Goal: Check status: Check status

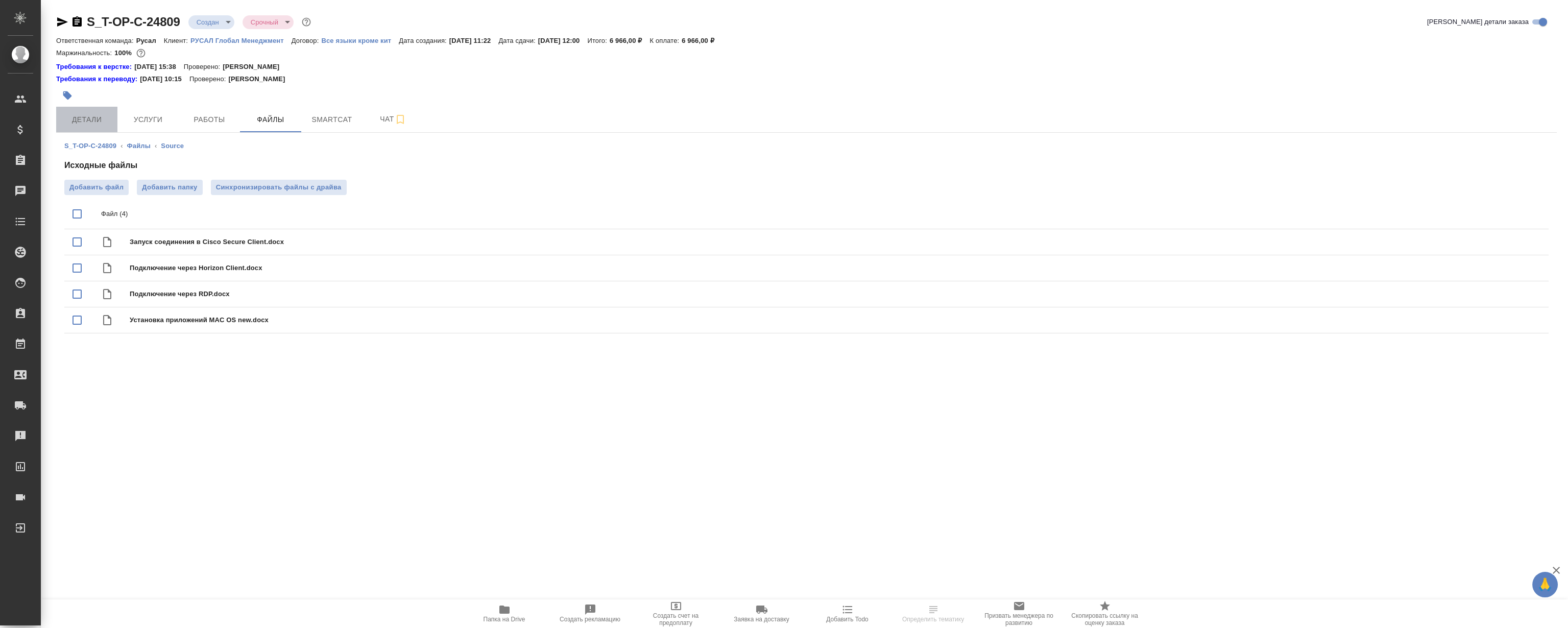
click at [89, 122] on span "Детали" at bounding box center [86, 119] width 49 height 13
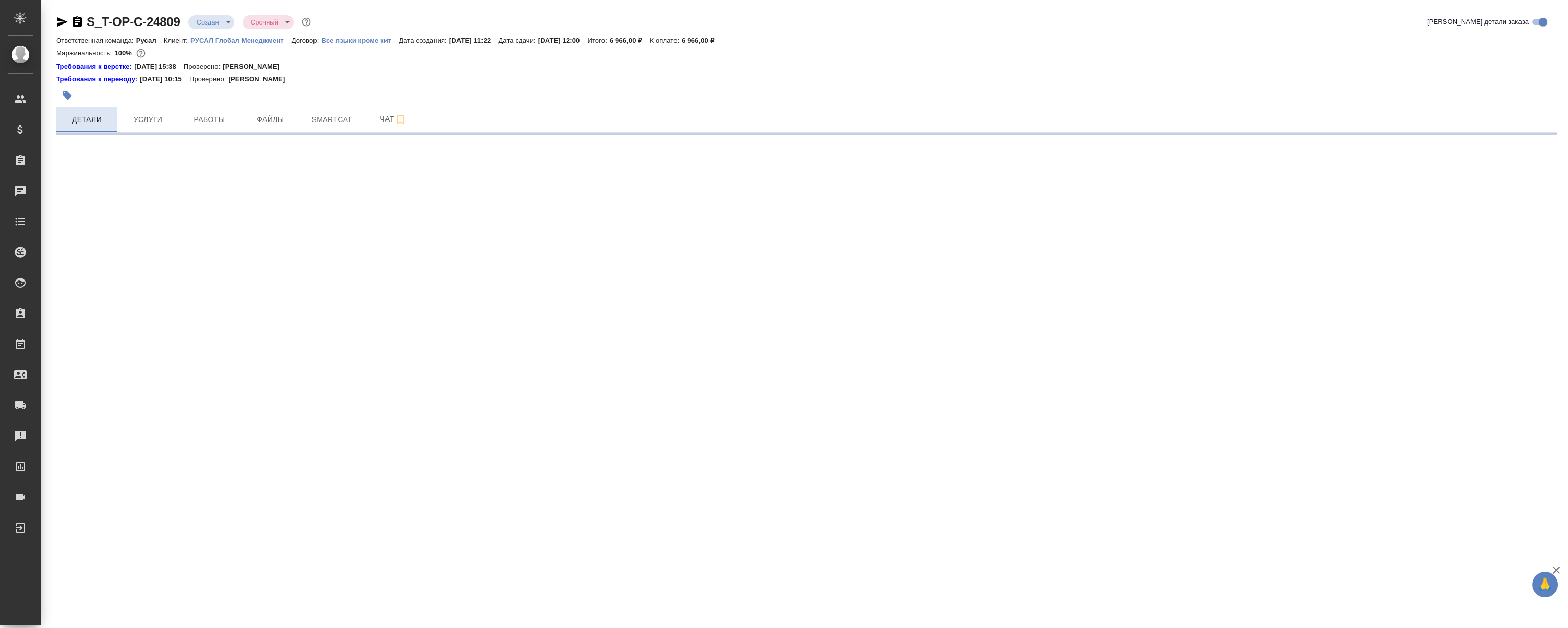
select select "RU"
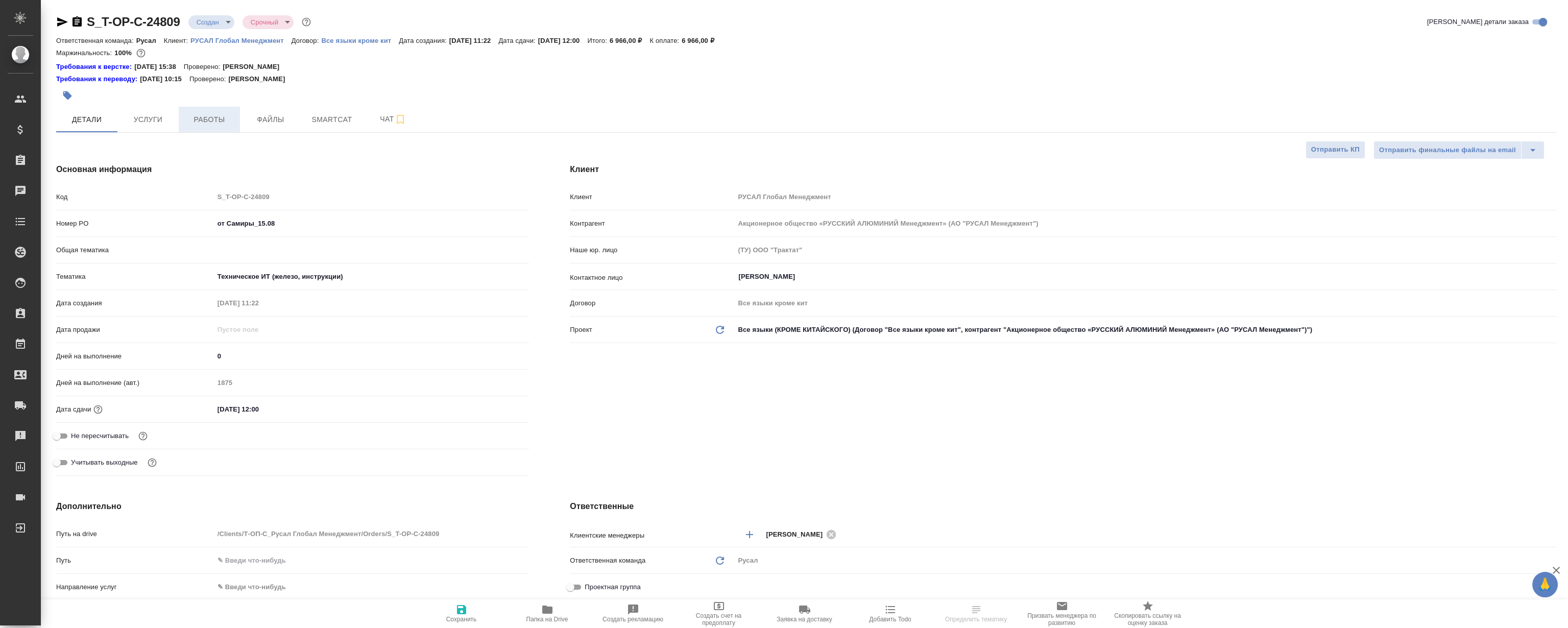
type textarea "x"
click at [254, 126] on button "Файлы" at bounding box center [270, 119] width 61 height 26
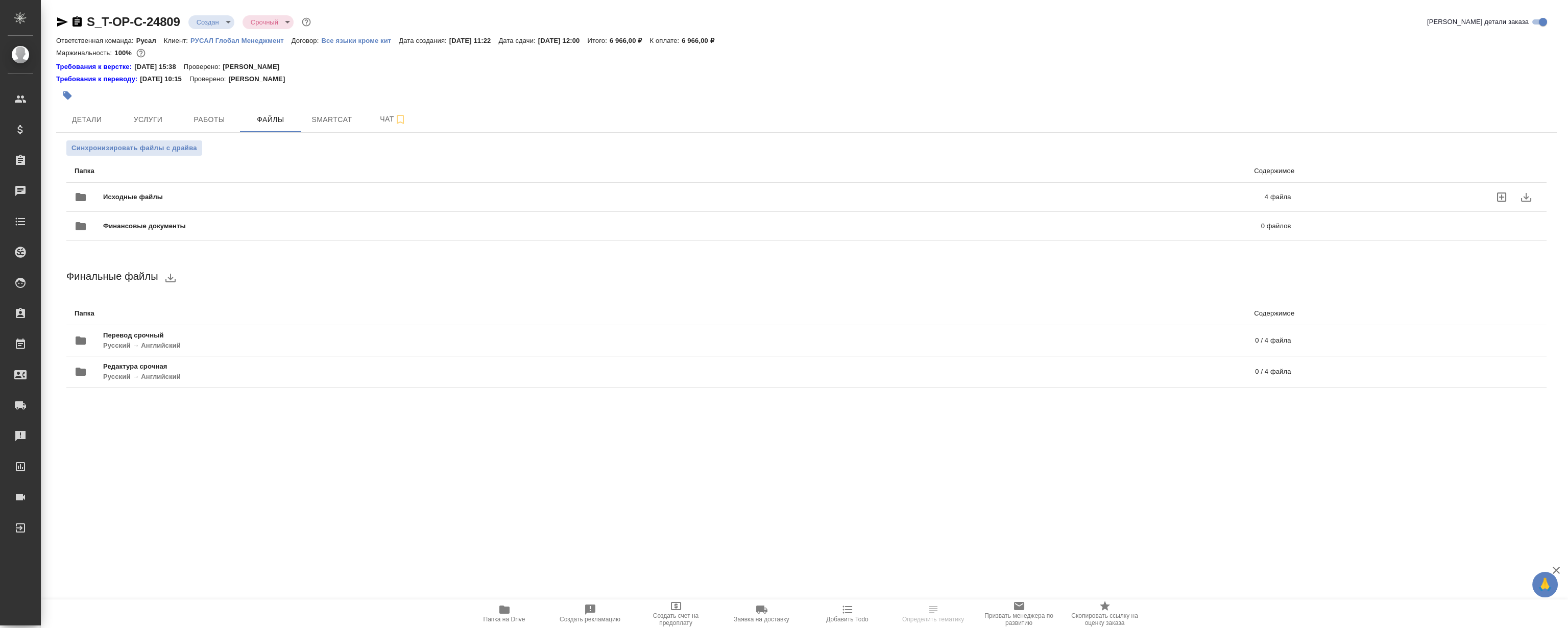
click at [164, 196] on span "Исходные файлы" at bounding box center [408, 197] width 611 height 10
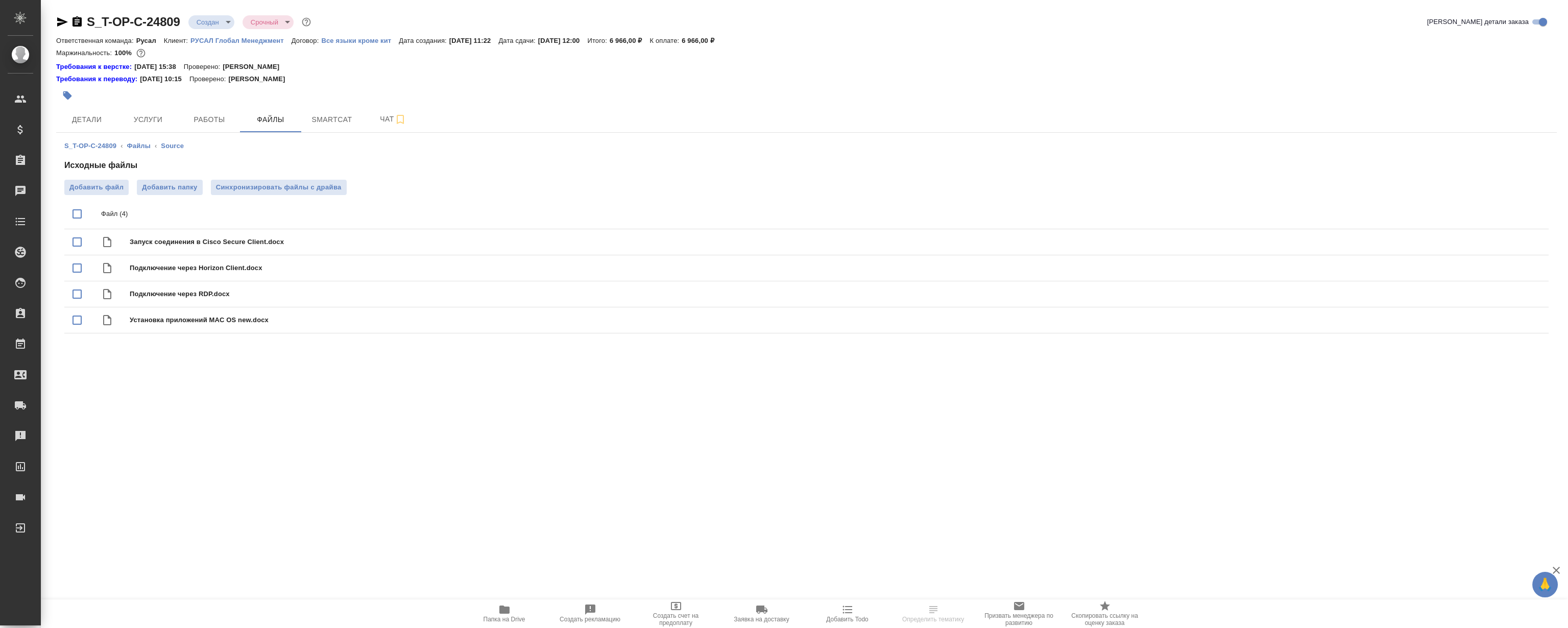
click at [501, 612] on icon "button" at bounding box center [504, 609] width 10 height 8
click at [106, 117] on span "Детали" at bounding box center [86, 119] width 49 height 13
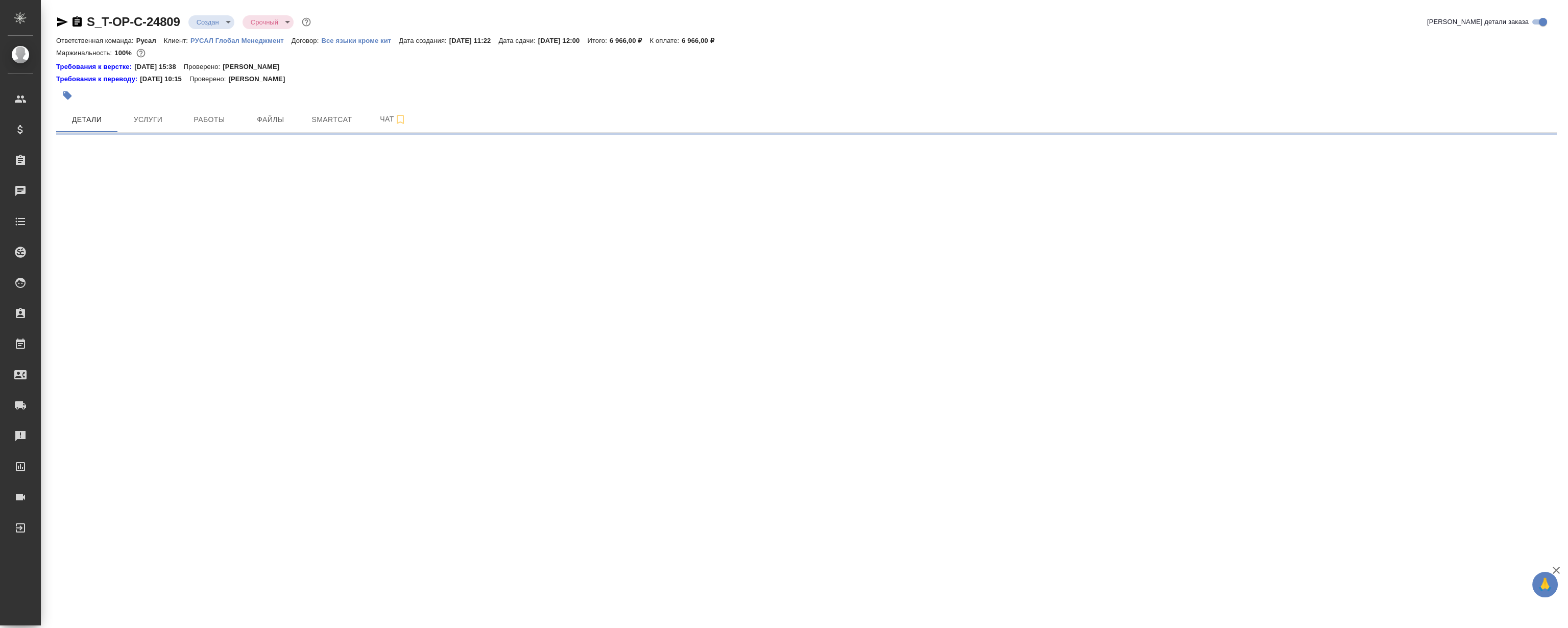
select select "RU"
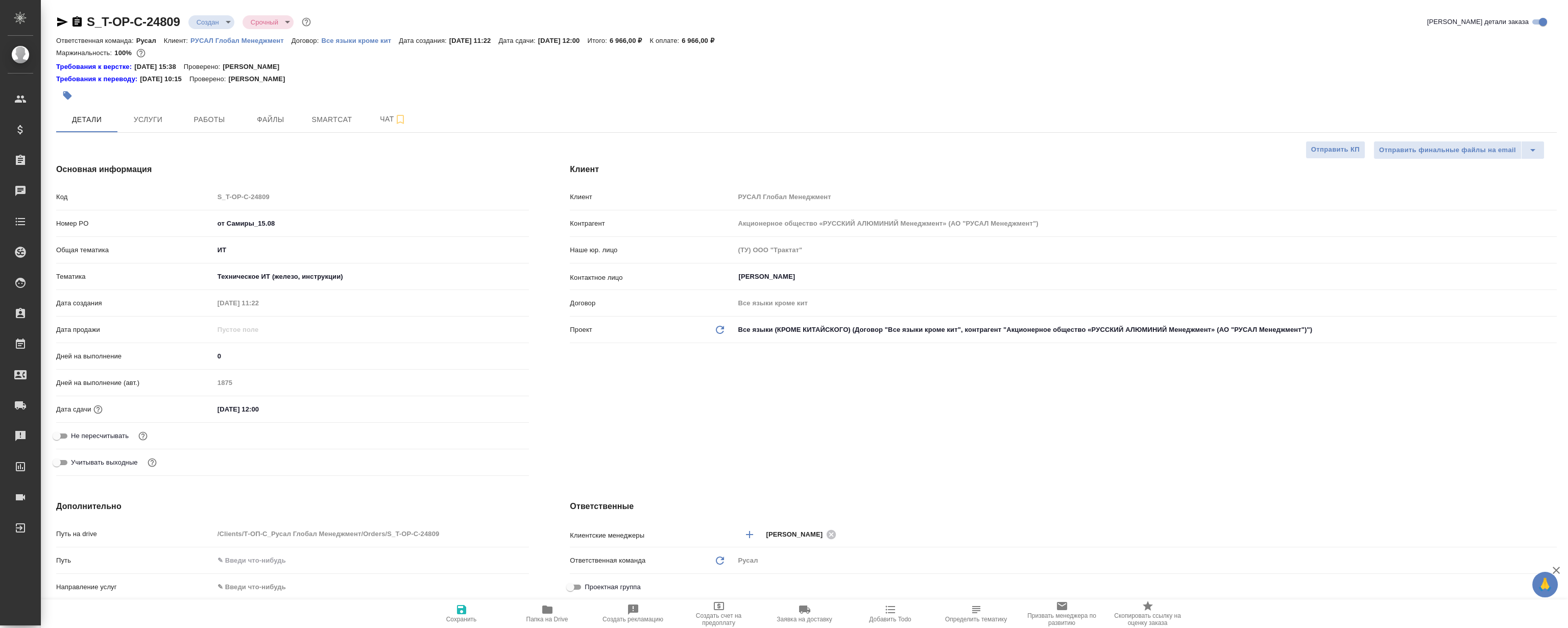
type textarea "x"
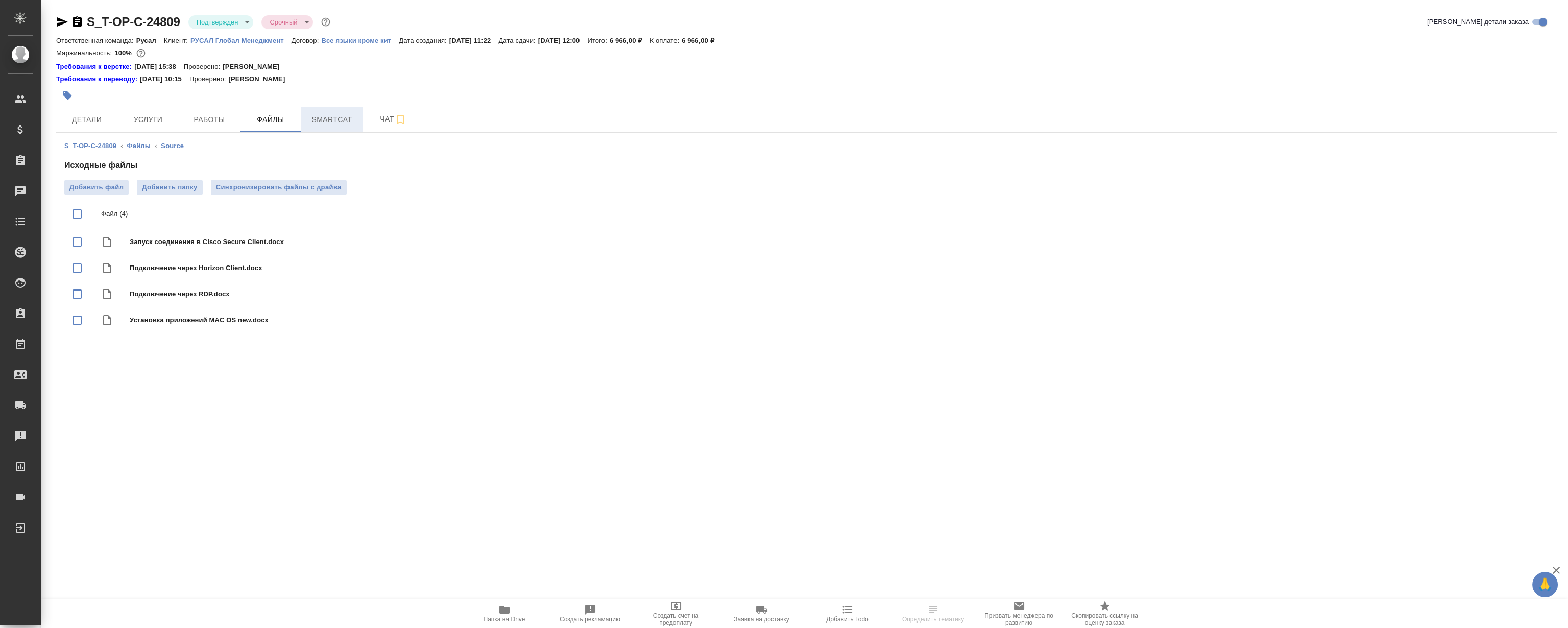
click at [312, 115] on span "Smartcat" at bounding box center [332, 119] width 49 height 13
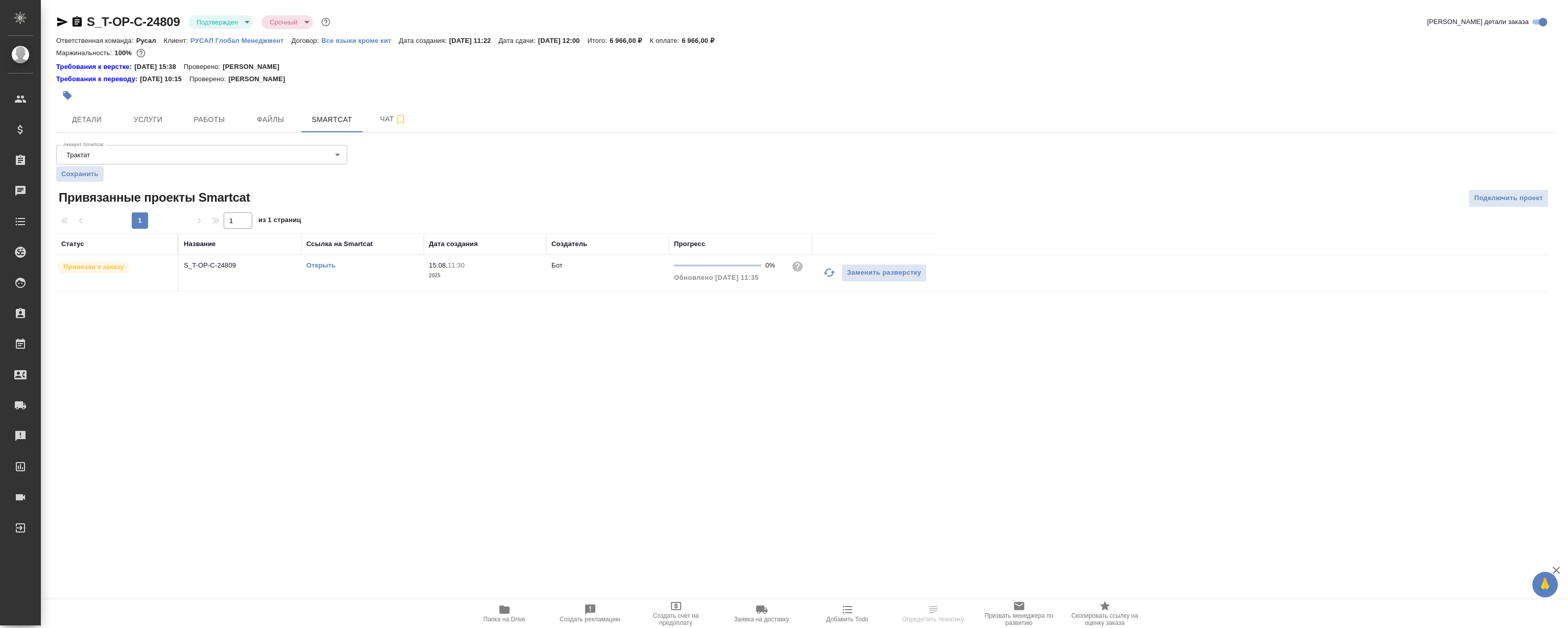
click at [318, 271] on td "Открыть" at bounding box center [362, 273] width 122 height 36
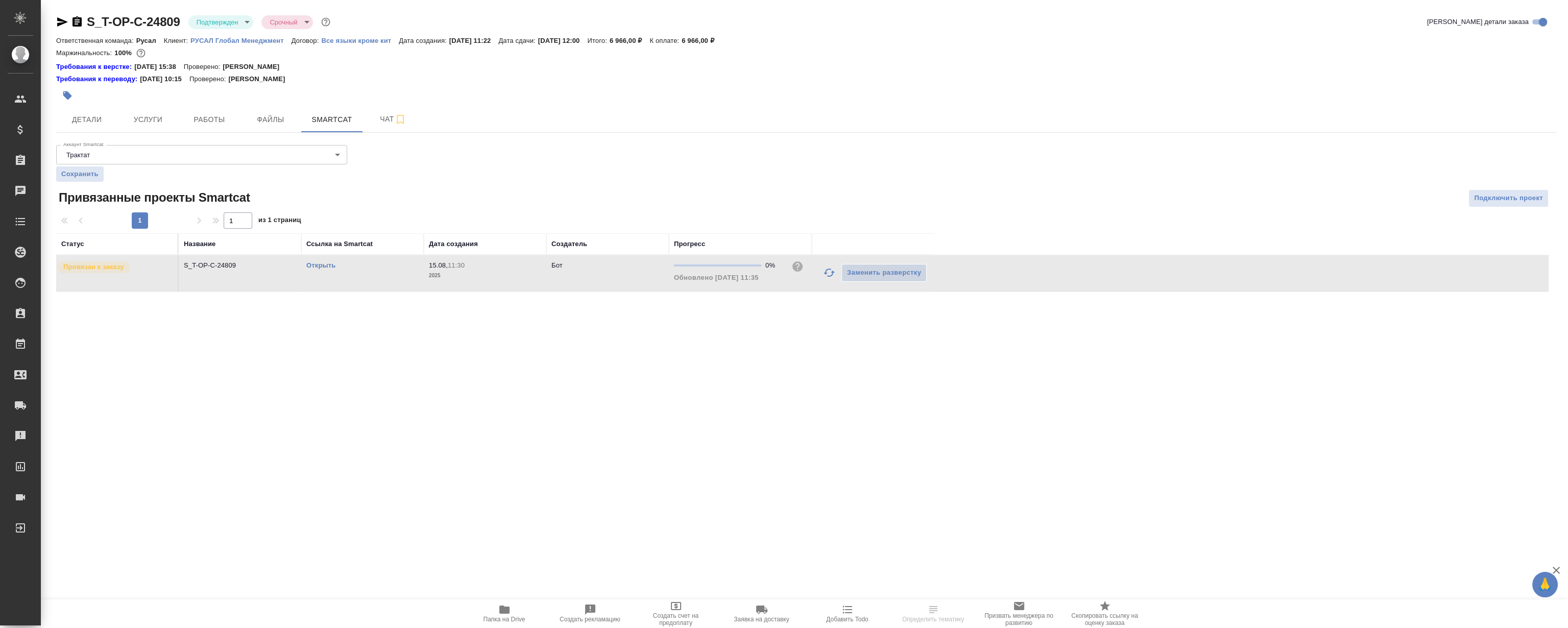
click at [319, 262] on link "Открыть" at bounding box center [321, 265] width 29 height 8
click at [87, 106] on button "Детали" at bounding box center [86, 119] width 61 height 26
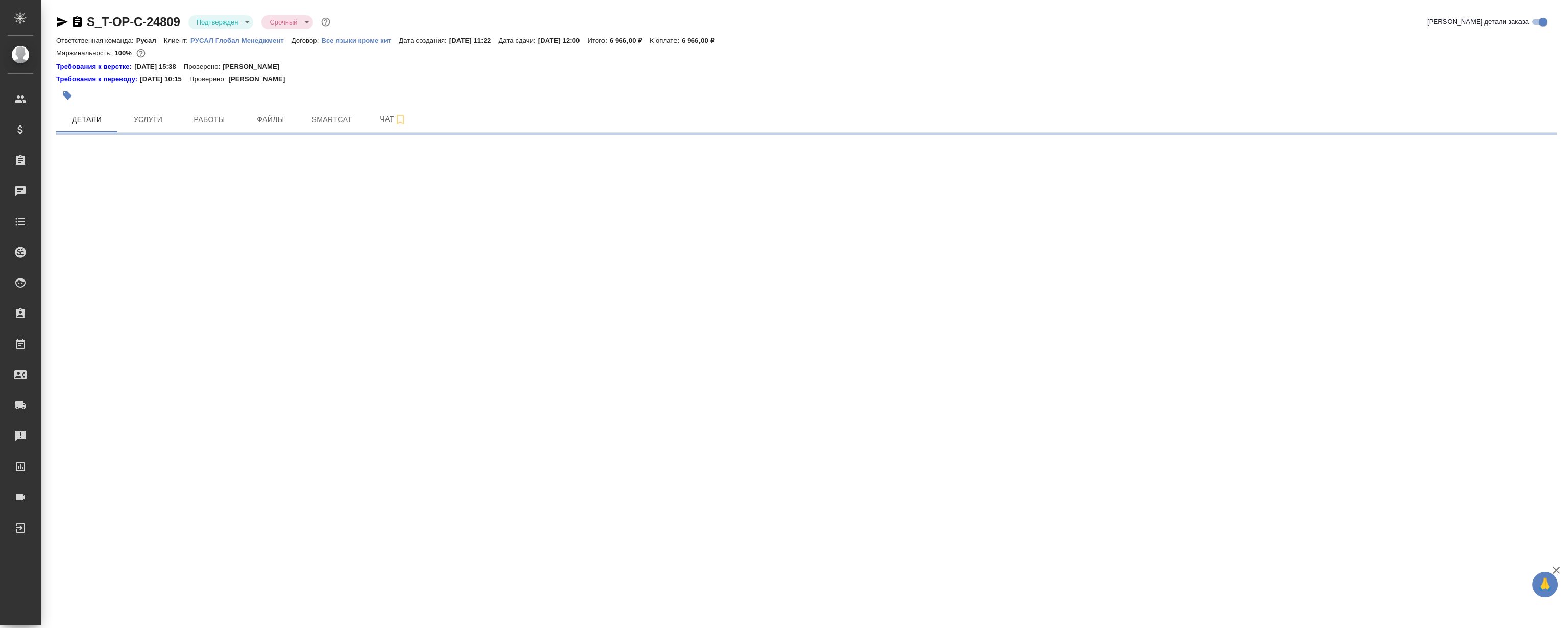
select select "RU"
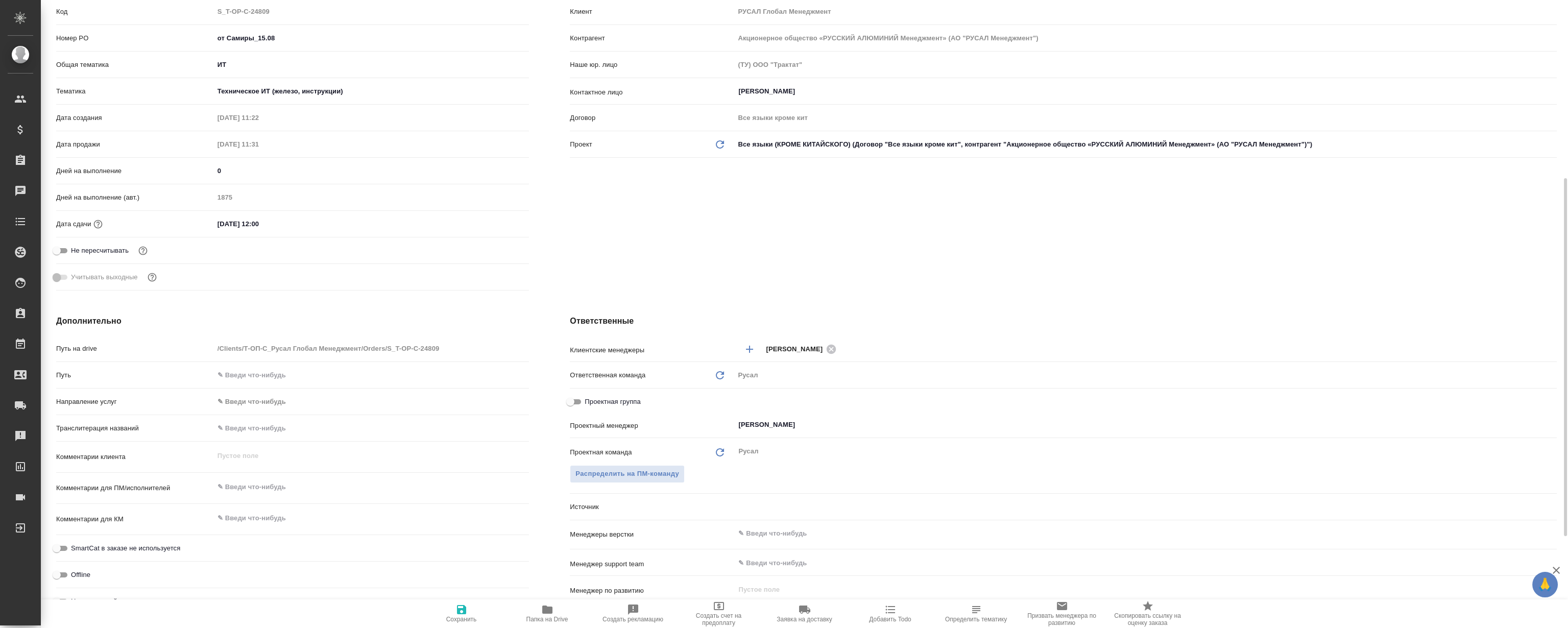
scroll to position [232, 0]
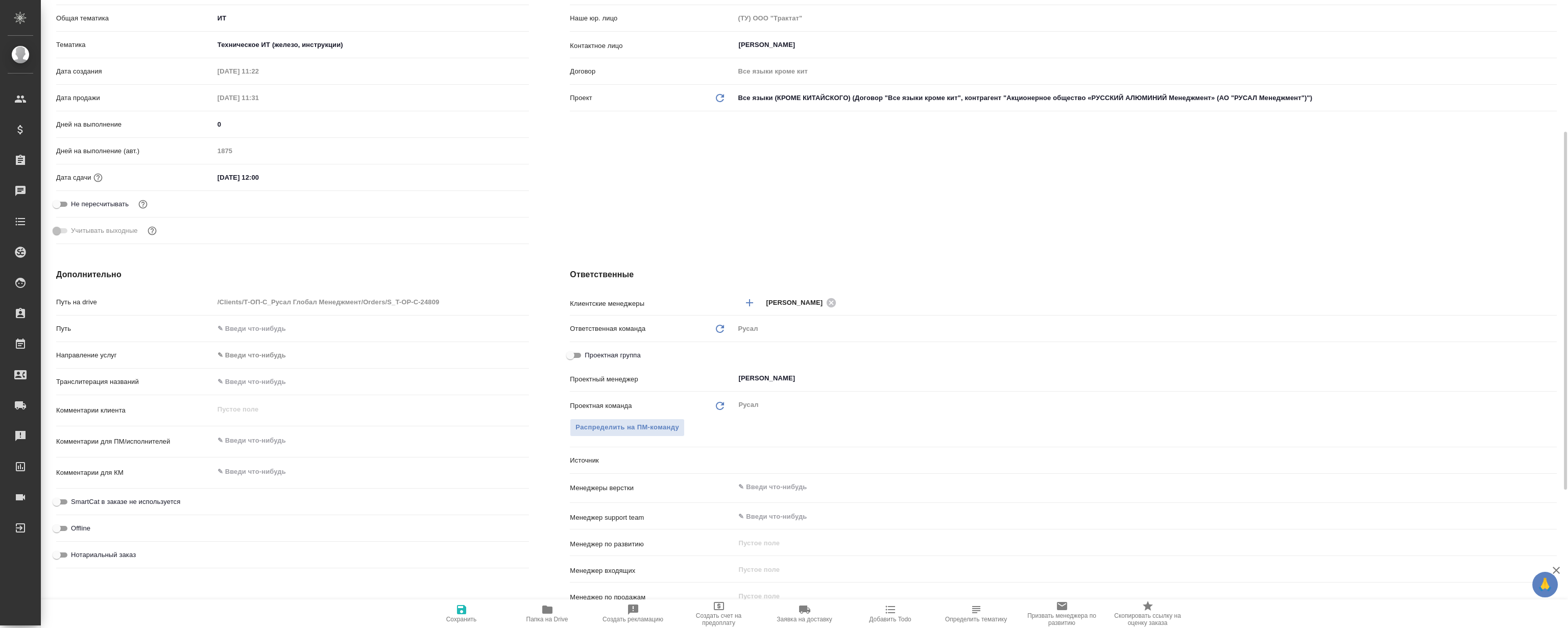
type textarea "x"
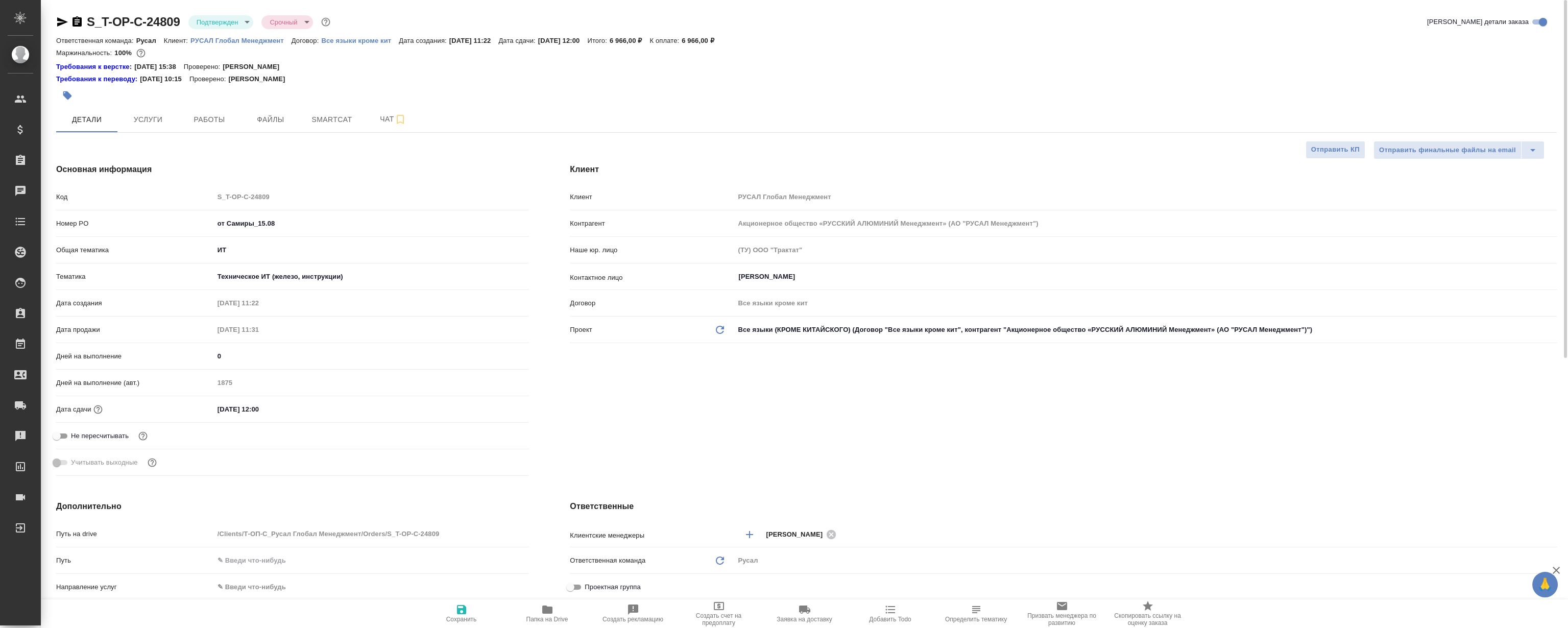
type textarea "x"
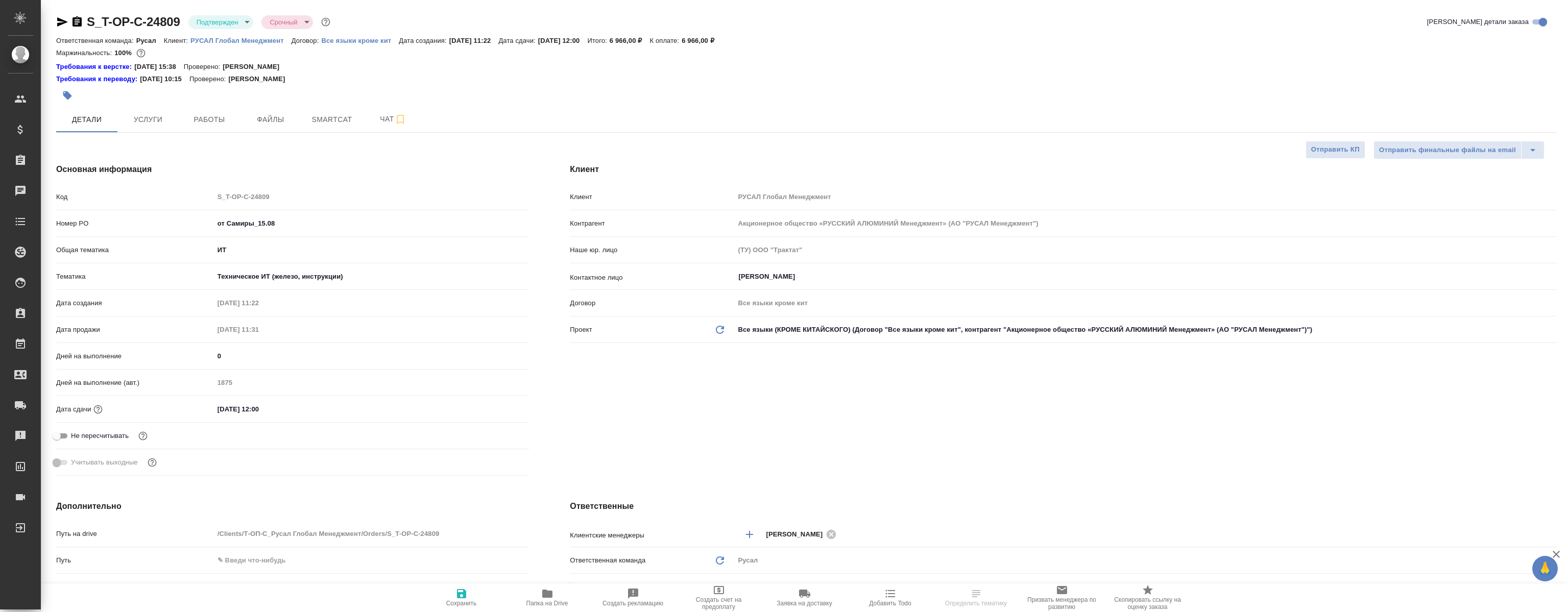
select select "RU"
type textarea "x"
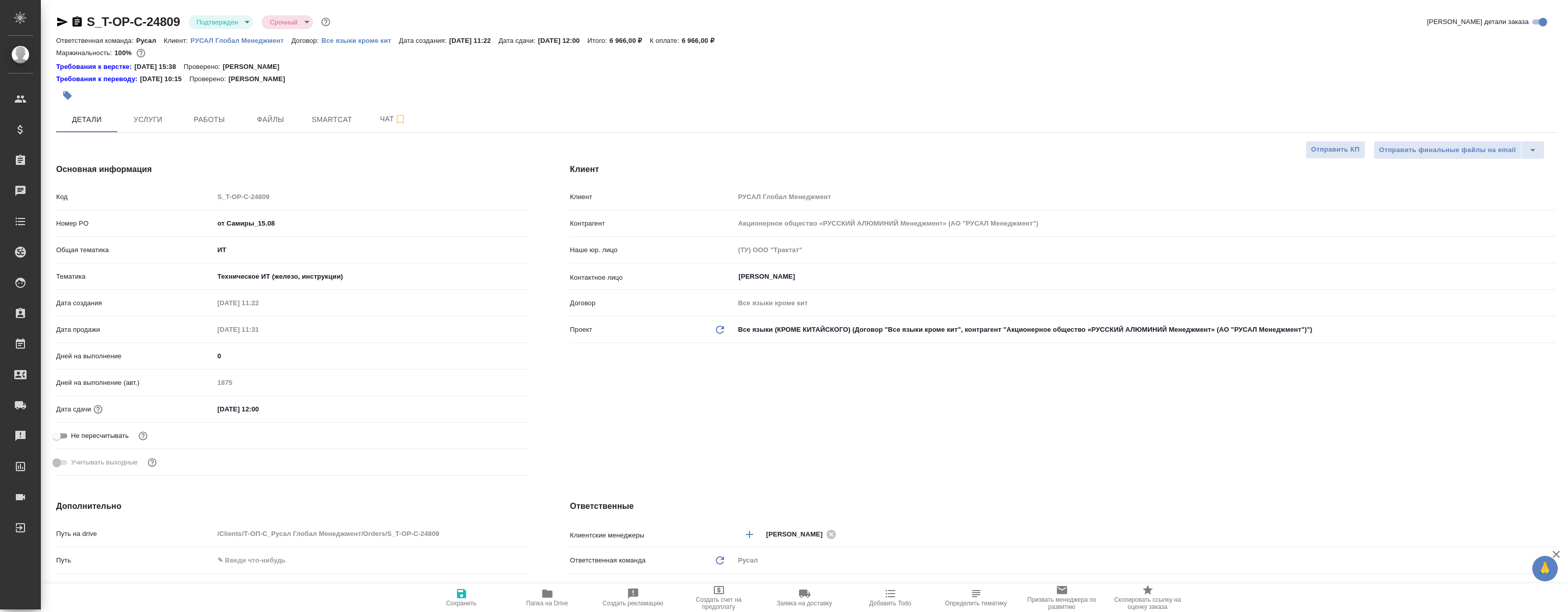
type textarea "x"
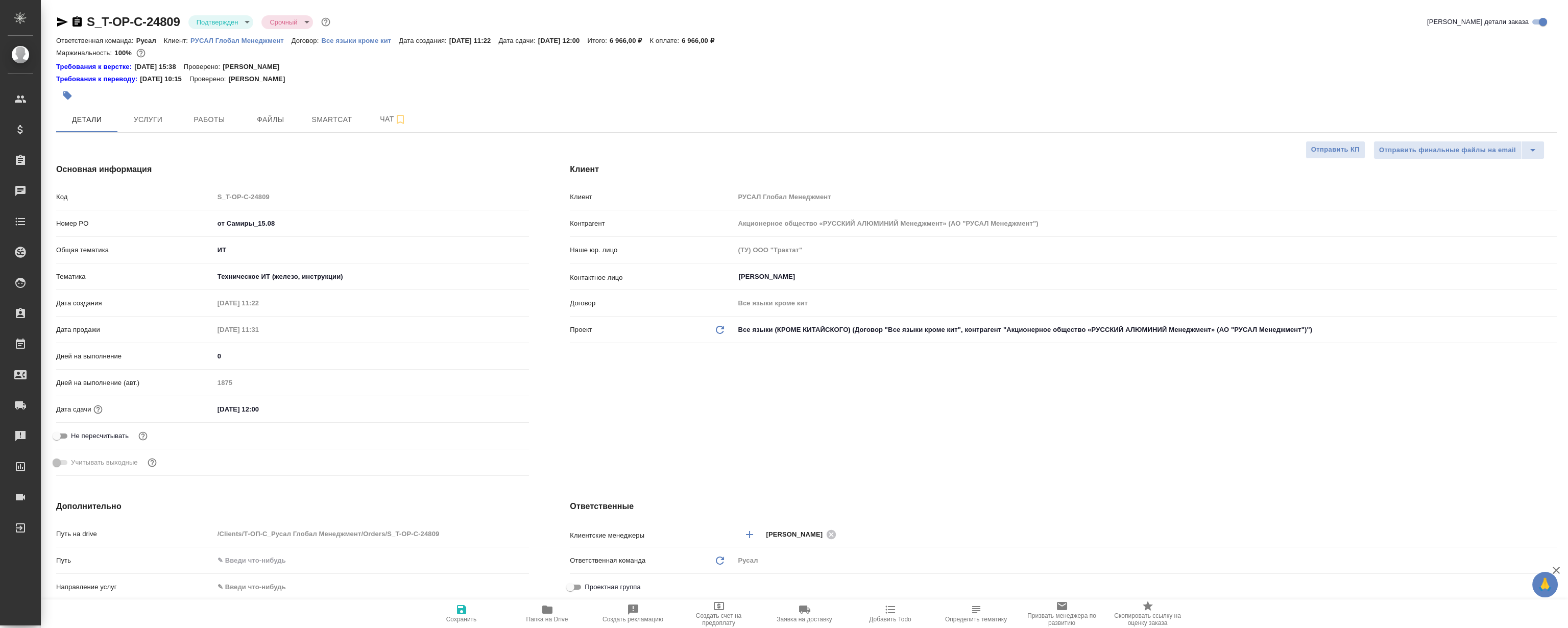
type textarea "x"
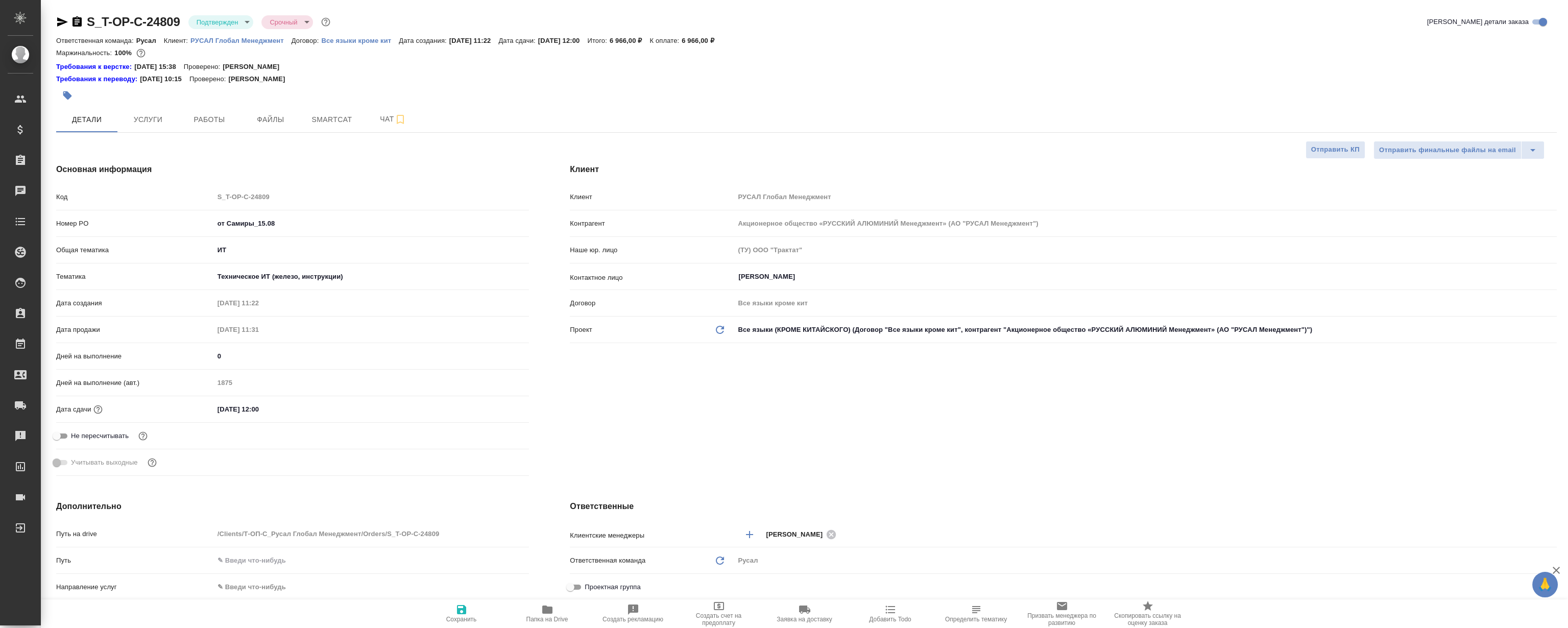
type textarea "x"
